Goal: Task Accomplishment & Management: Use online tool/utility

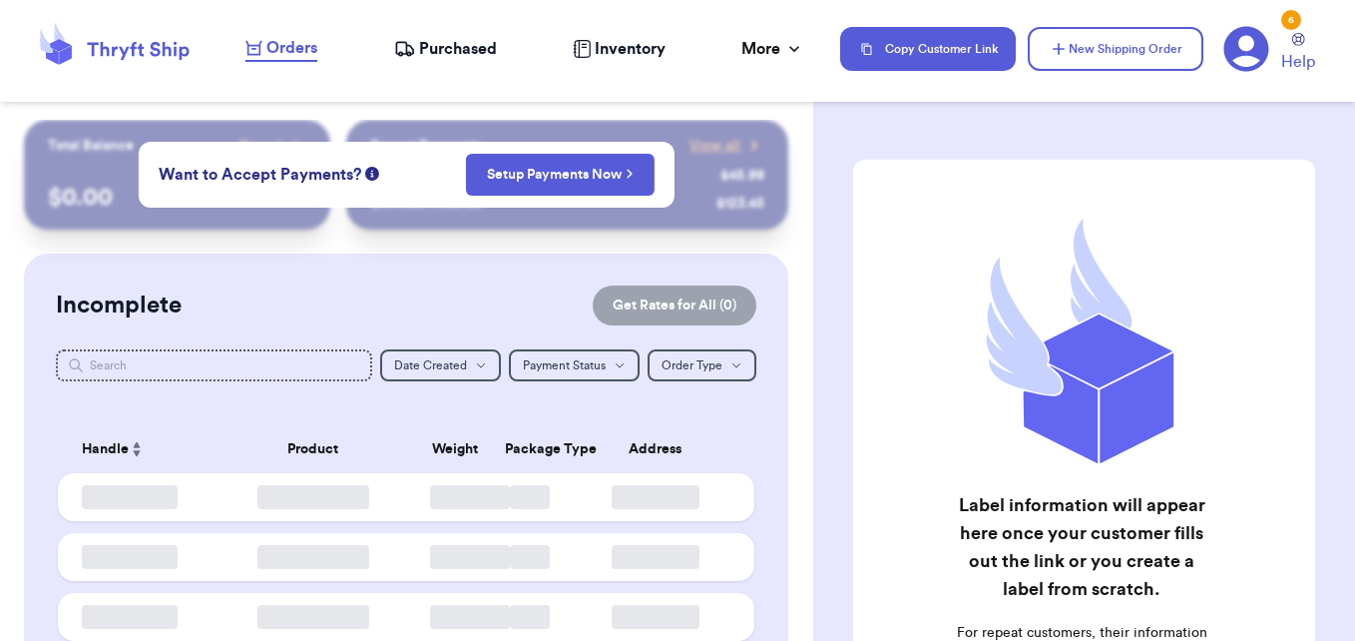
checkbox input "false"
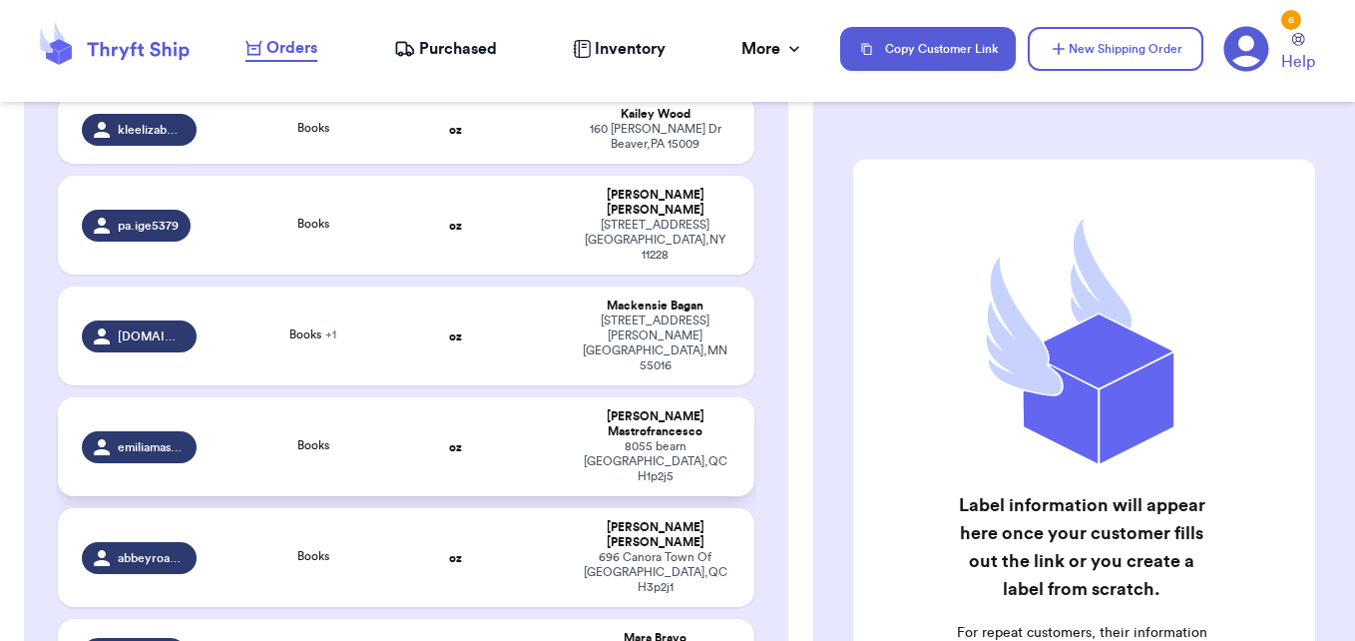
scroll to position [699, 0]
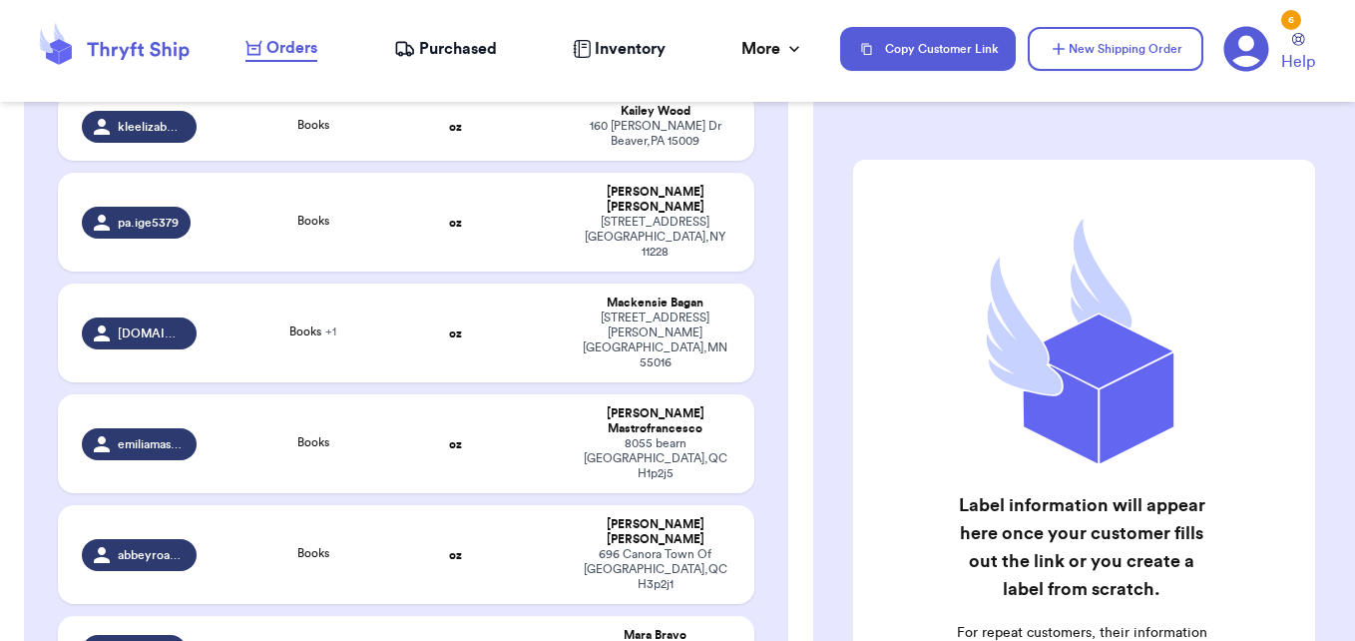
click at [365, 640] on div "Books + 1" at bounding box center [314, 651] width 186 height 22
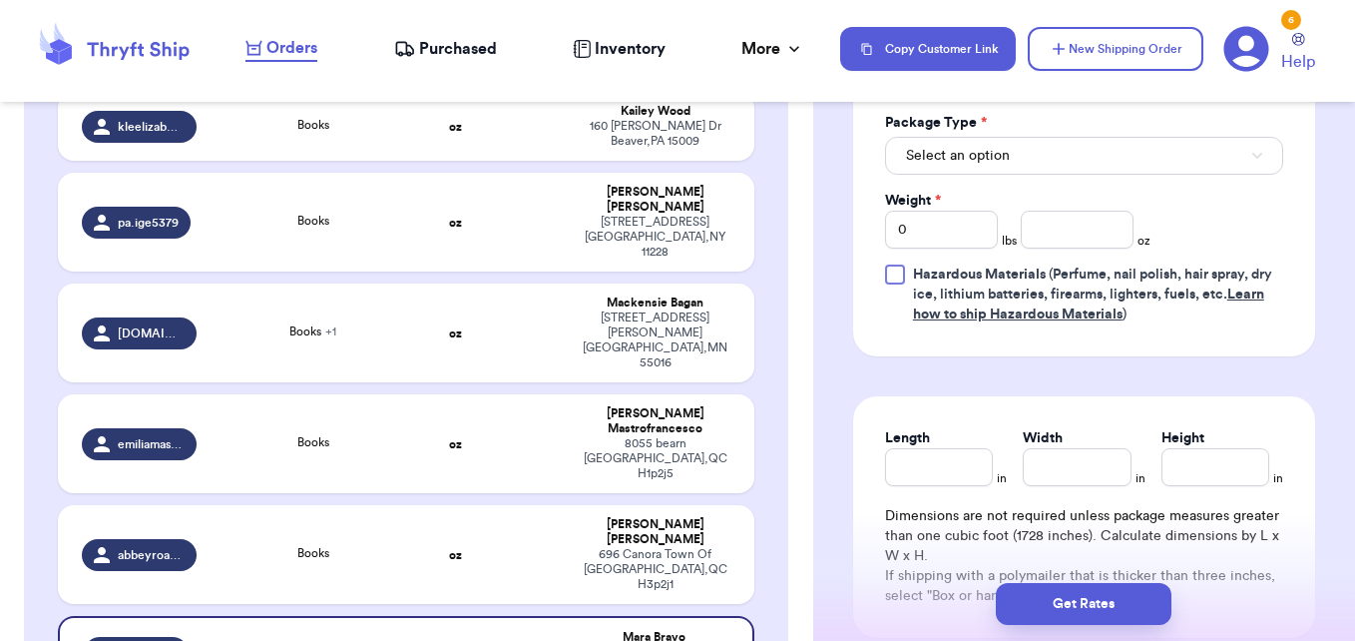
scroll to position [998, 0]
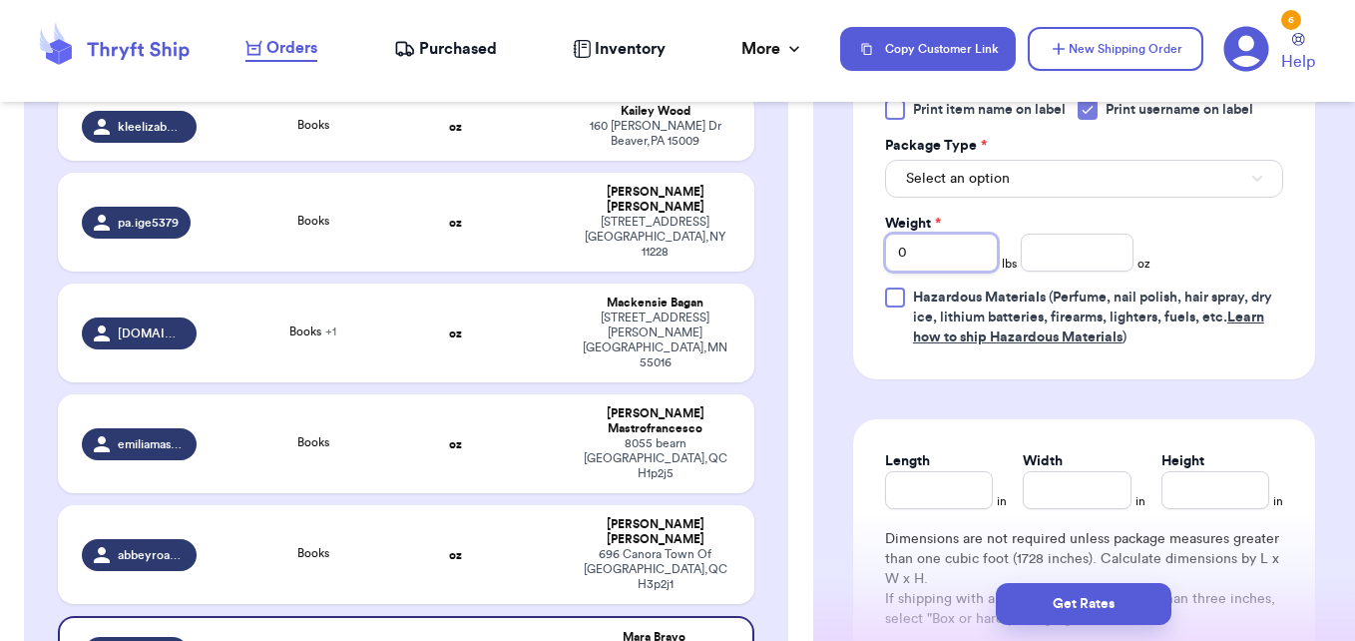
drag, startPoint x: 903, startPoint y: 251, endPoint x: 861, endPoint y: 253, distance: 42.0
click at [861, 253] on div "Print item name on label Print username on label Package Type * Select an optio…" at bounding box center [1084, 223] width 462 height 311
type input "3"
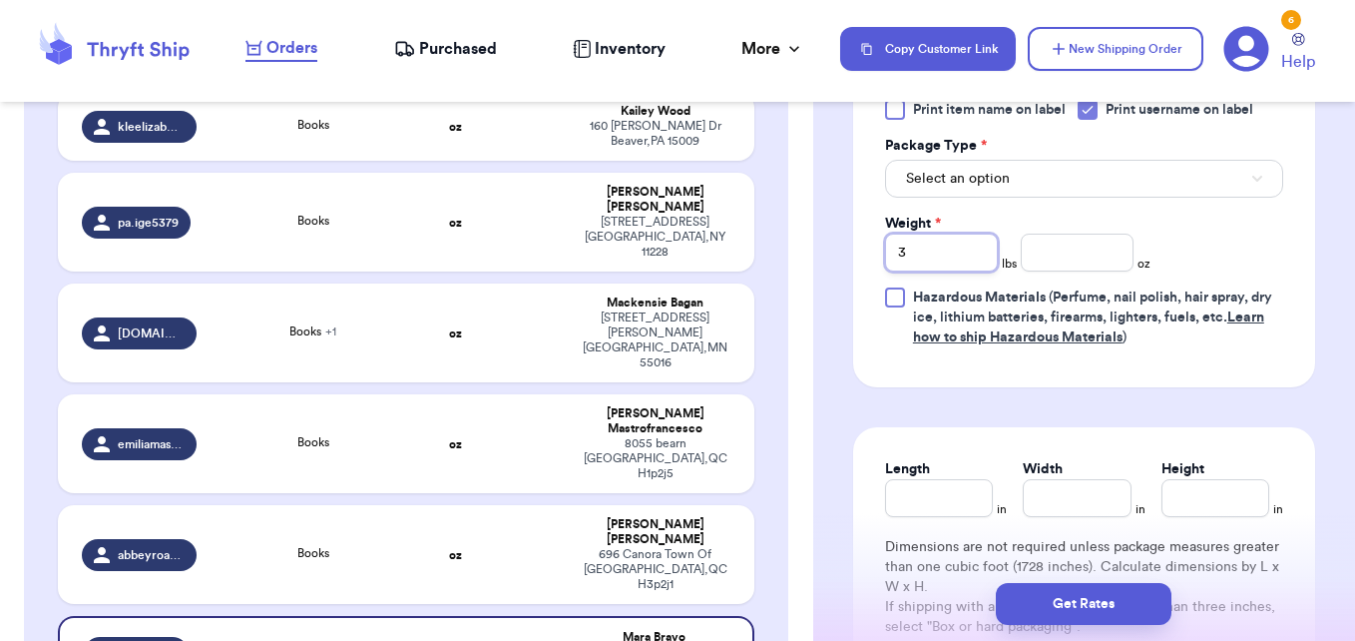
type input "34"
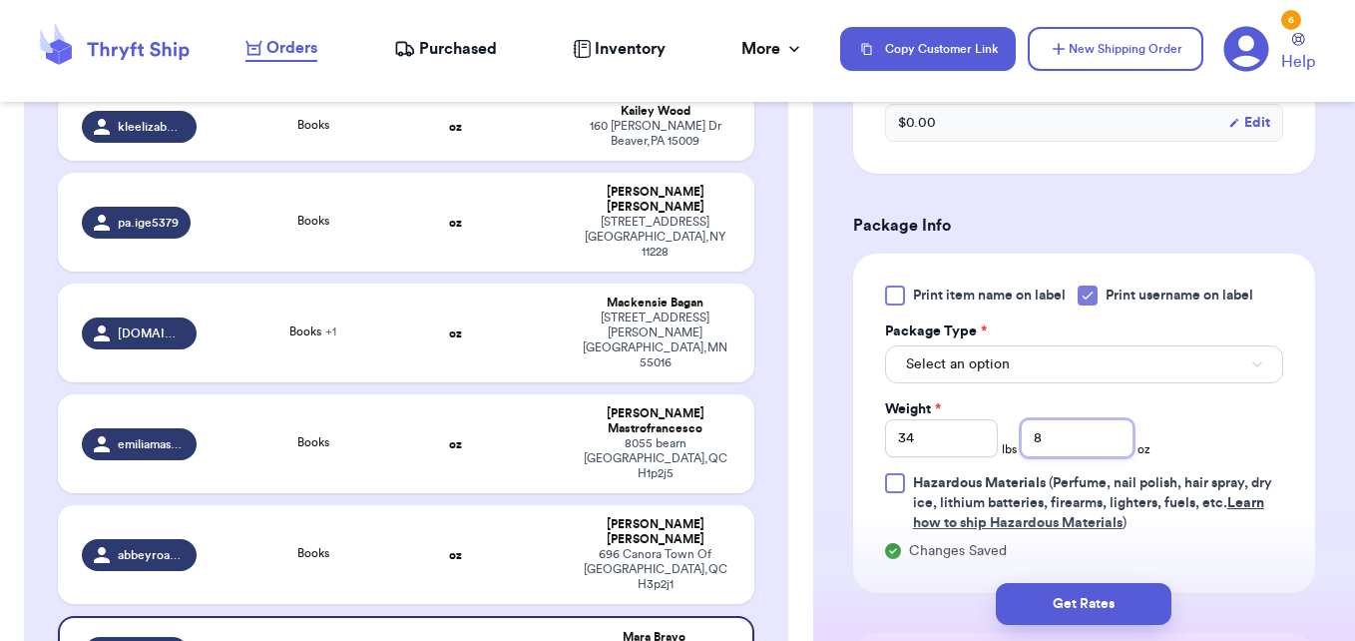
scroll to position [799, 0]
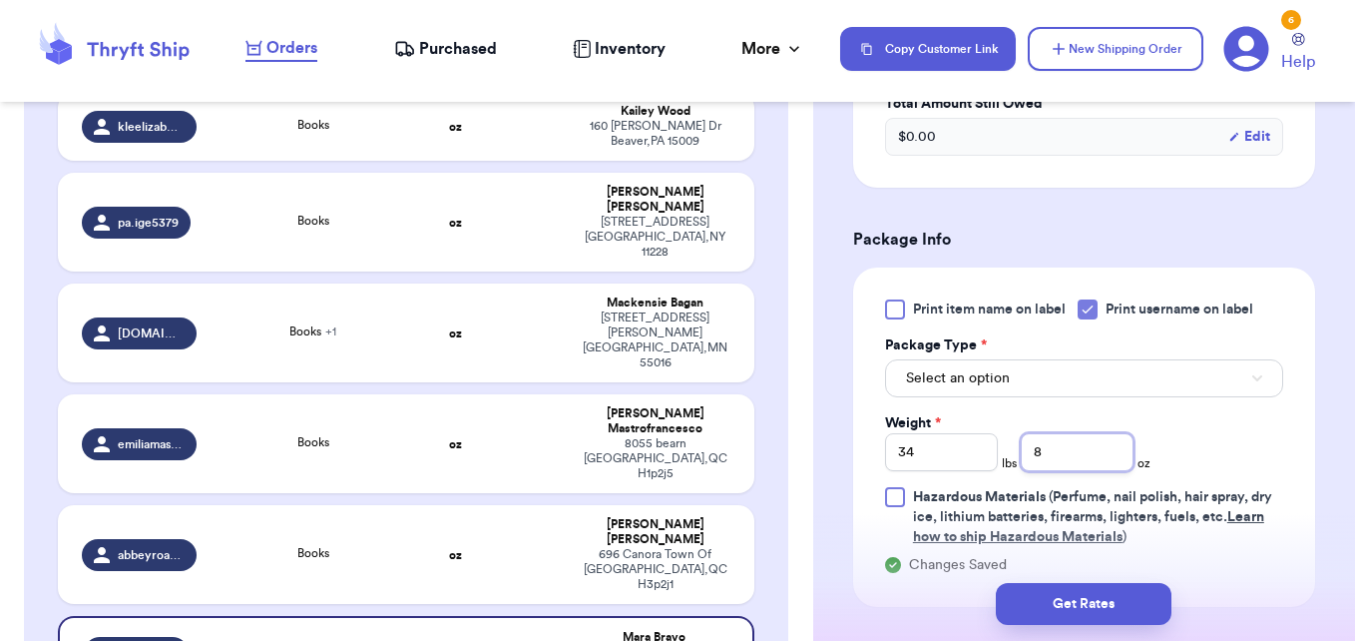
type input "8"
click at [1116, 370] on button "Select an option" at bounding box center [1084, 378] width 398 height 38
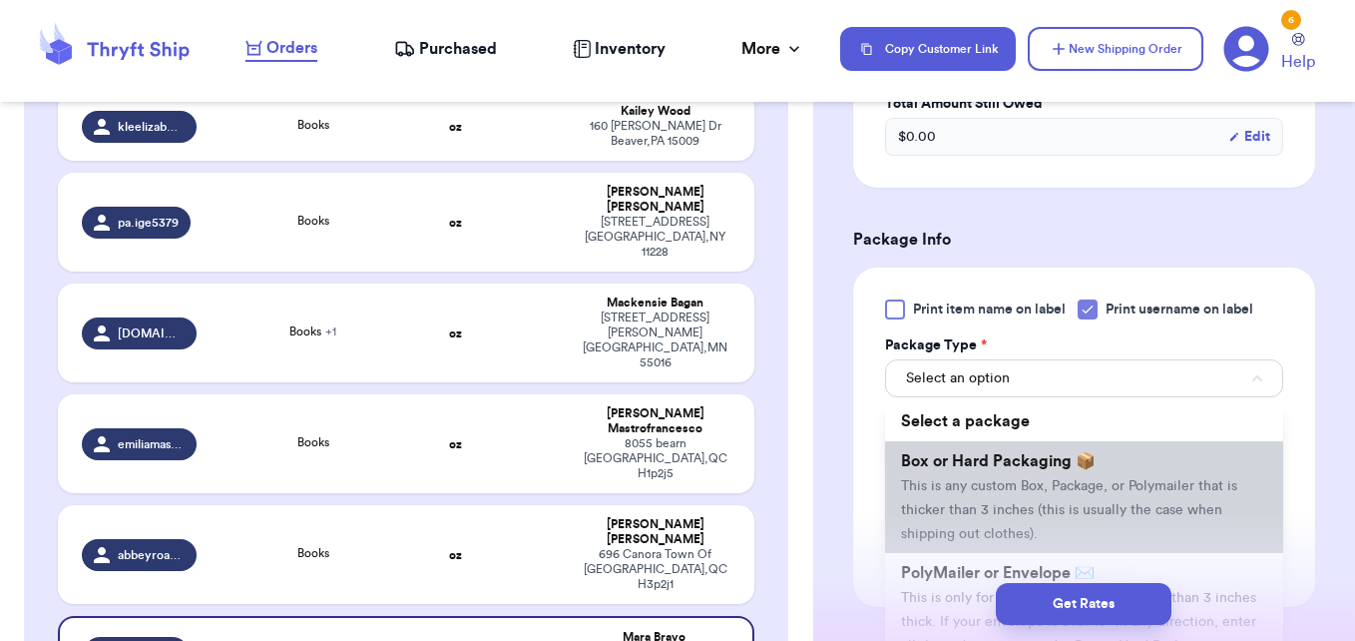
click at [1095, 446] on li "Box or Hard Packaging 📦 This is any custom Box, Package, or Polymailer that is …" at bounding box center [1084, 497] width 398 height 112
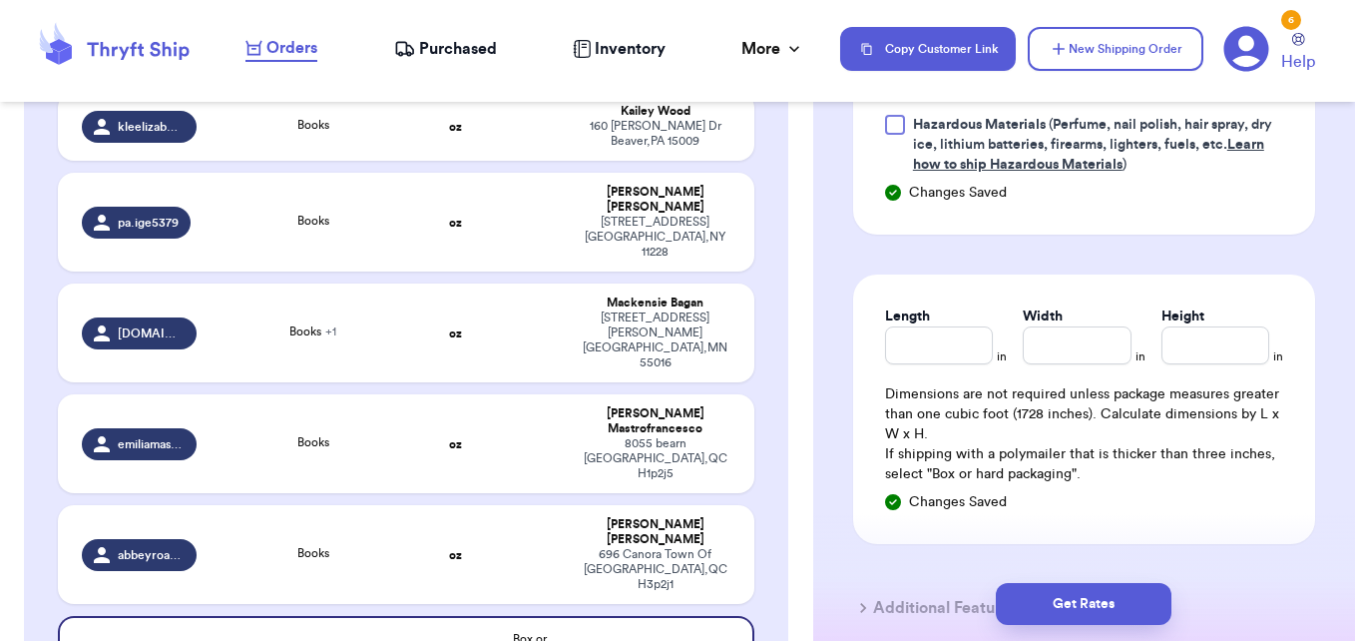
scroll to position [1198, 0]
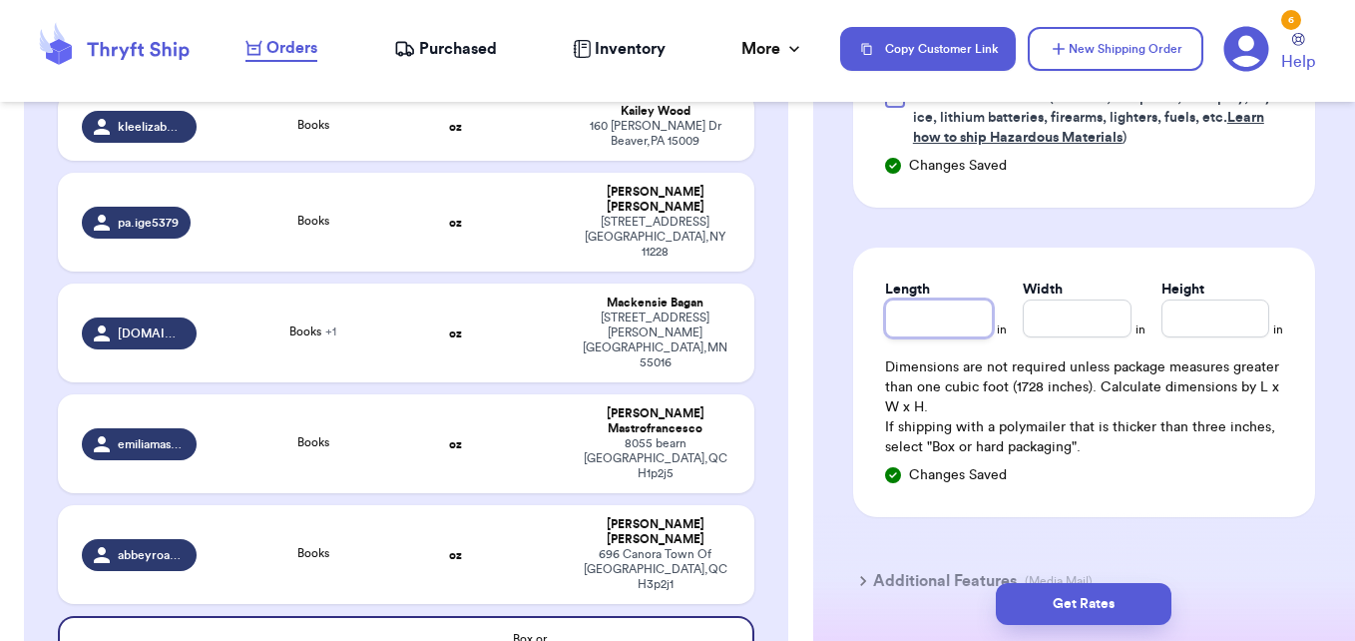
click at [942, 327] on input "Length" at bounding box center [939, 318] width 108 height 38
type input "26"
type input "6"
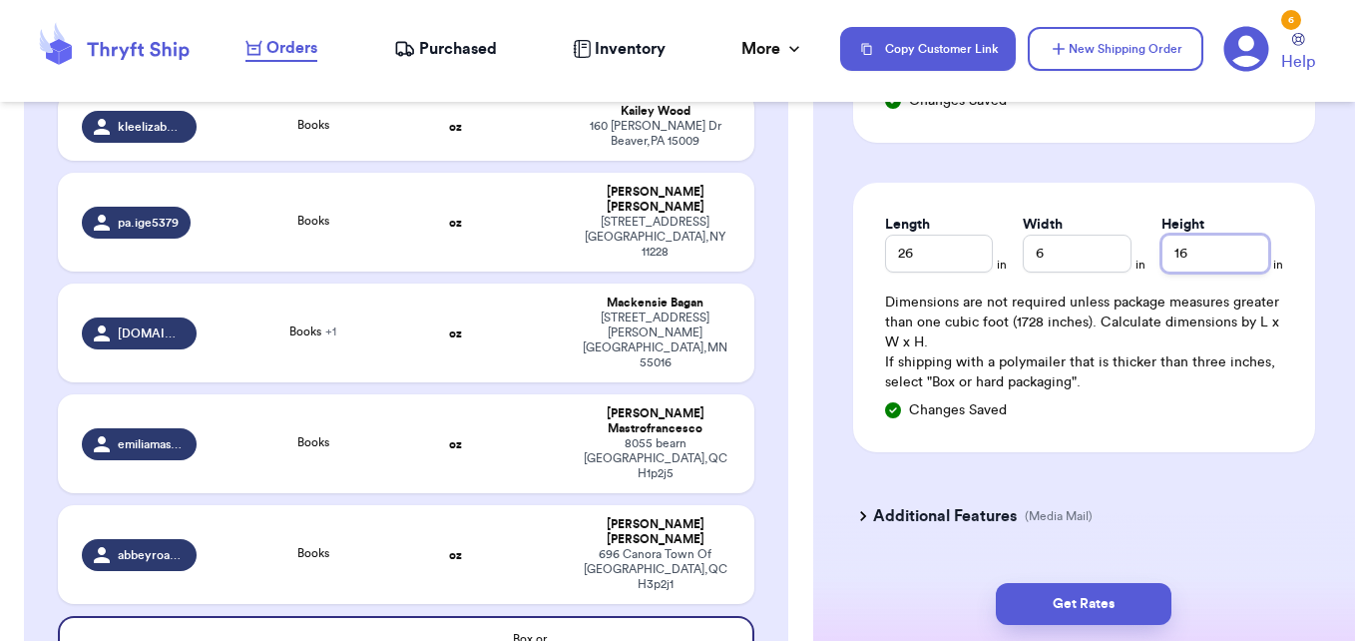
scroll to position [1298, 0]
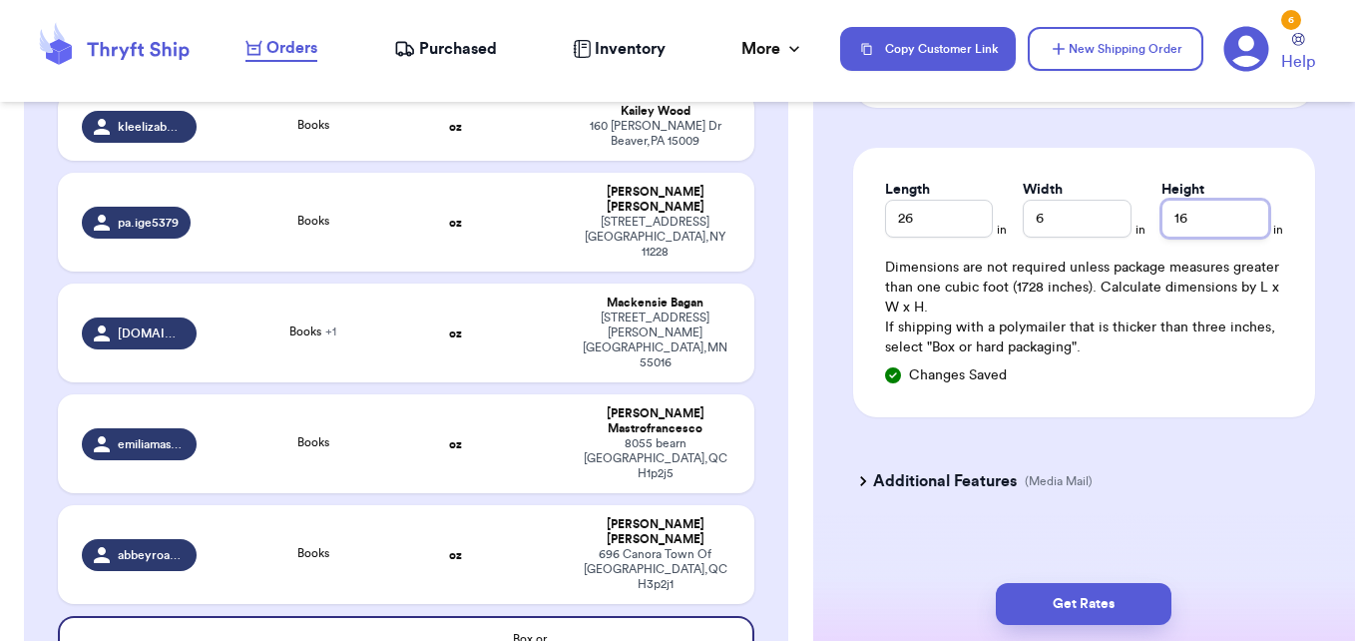
type input "16"
click at [954, 469] on h3 "Additional Features" at bounding box center [945, 481] width 144 height 24
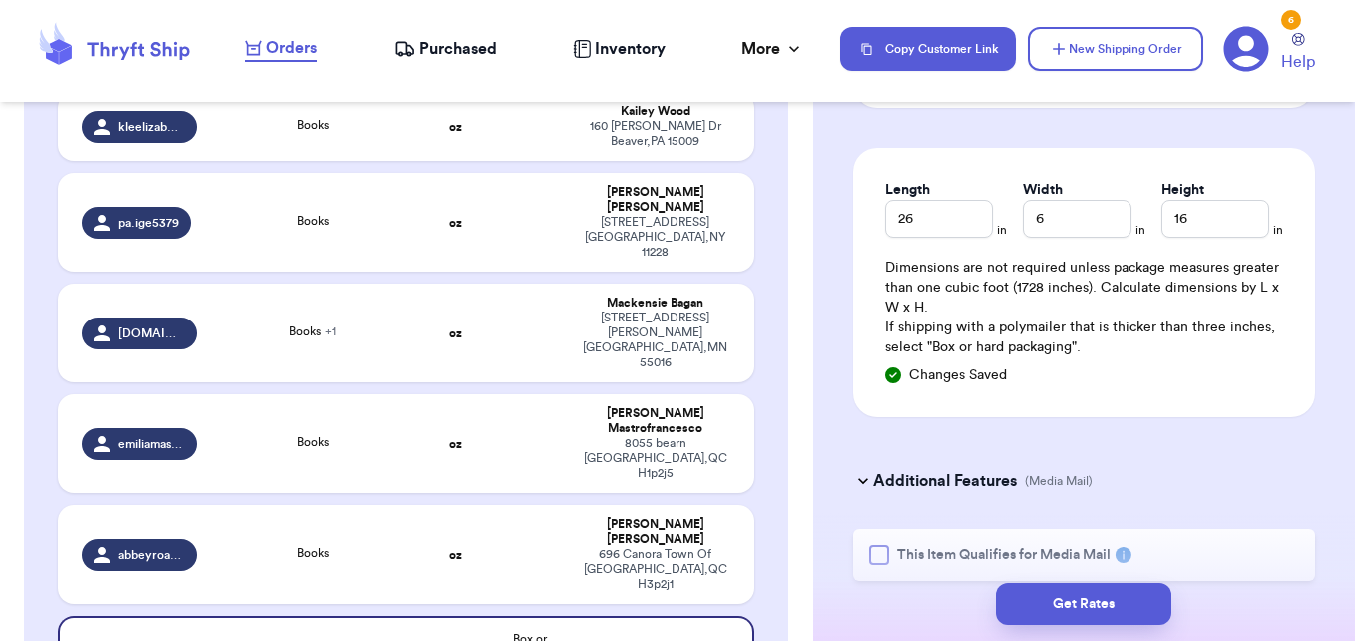
click at [883, 546] on div at bounding box center [879, 555] width 20 height 20
click at [0, 0] on input "This Item Qualifies for Media Mail" at bounding box center [0, 0] width 0 height 0
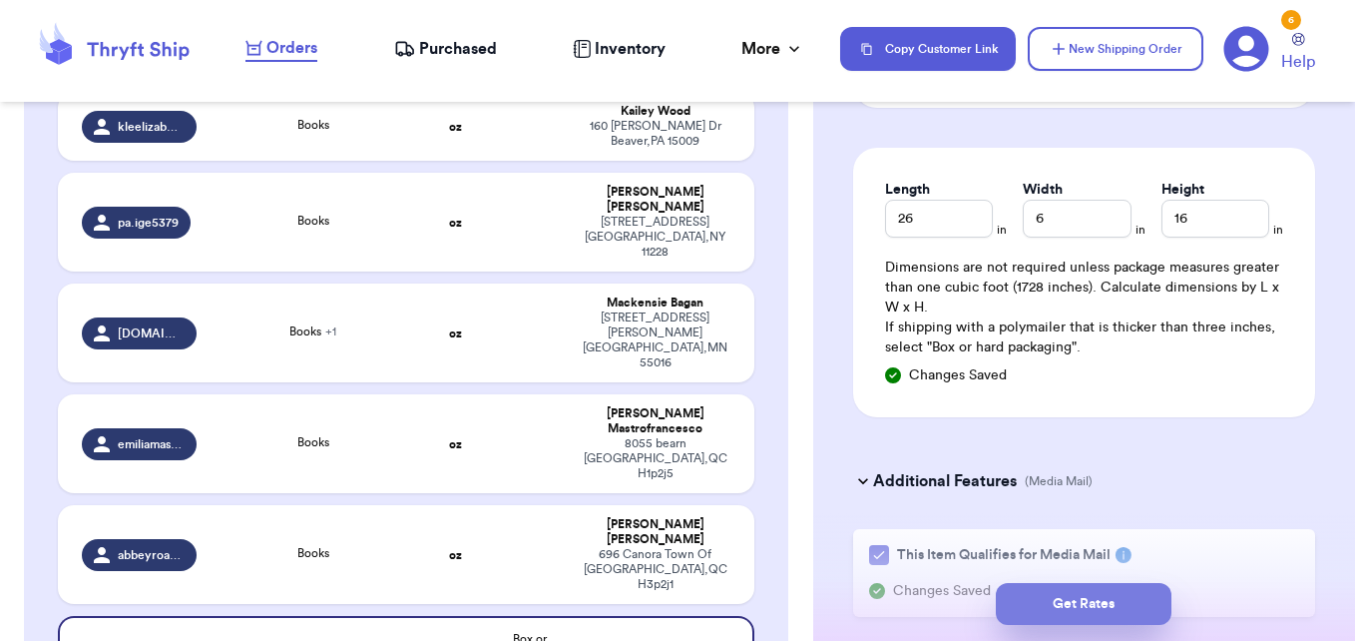
click at [1081, 612] on button "Get Rates" at bounding box center [1084, 604] width 176 height 42
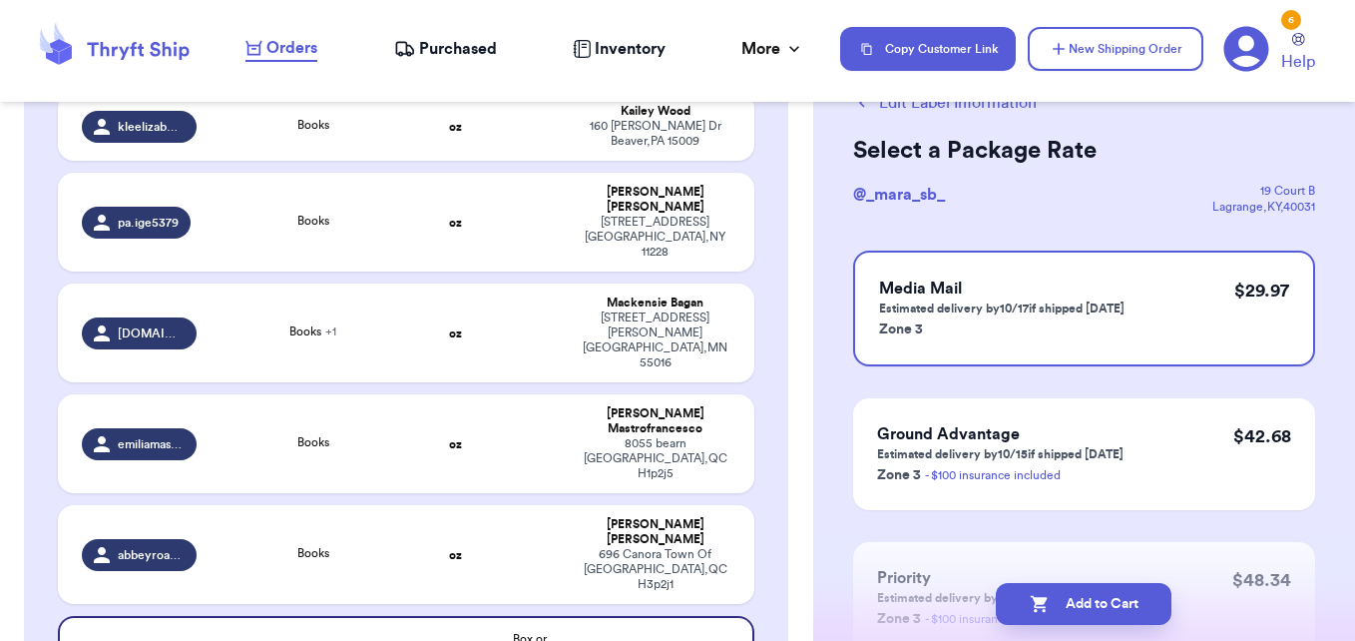
scroll to position [0, 0]
